Goal: Browse casually: Explore the website without a specific task or goal

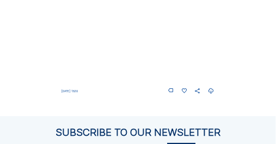
scroll to position [587, 0]
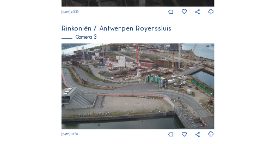
scroll to position [449, 0]
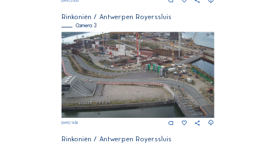
click at [119, 63] on img at bounding box center [137, 75] width 152 height 86
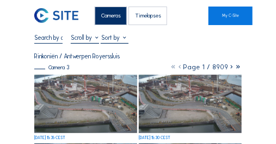
scroll to position [43, 0]
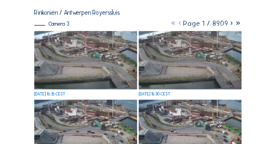
click at [72, 51] on img at bounding box center [85, 60] width 103 height 58
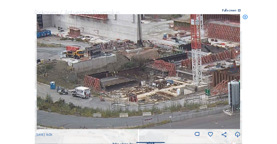
drag, startPoint x: 57, startPoint y: 26, endPoint x: 95, endPoint y: 90, distance: 74.6
click at [95, 90] on img at bounding box center [138, 71] width 204 height 115
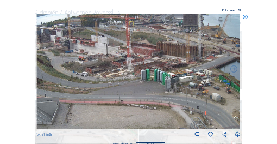
click at [246, 17] on icon at bounding box center [244, 17] width 5 height 6
